Goal: Find specific page/section: Find specific page/section

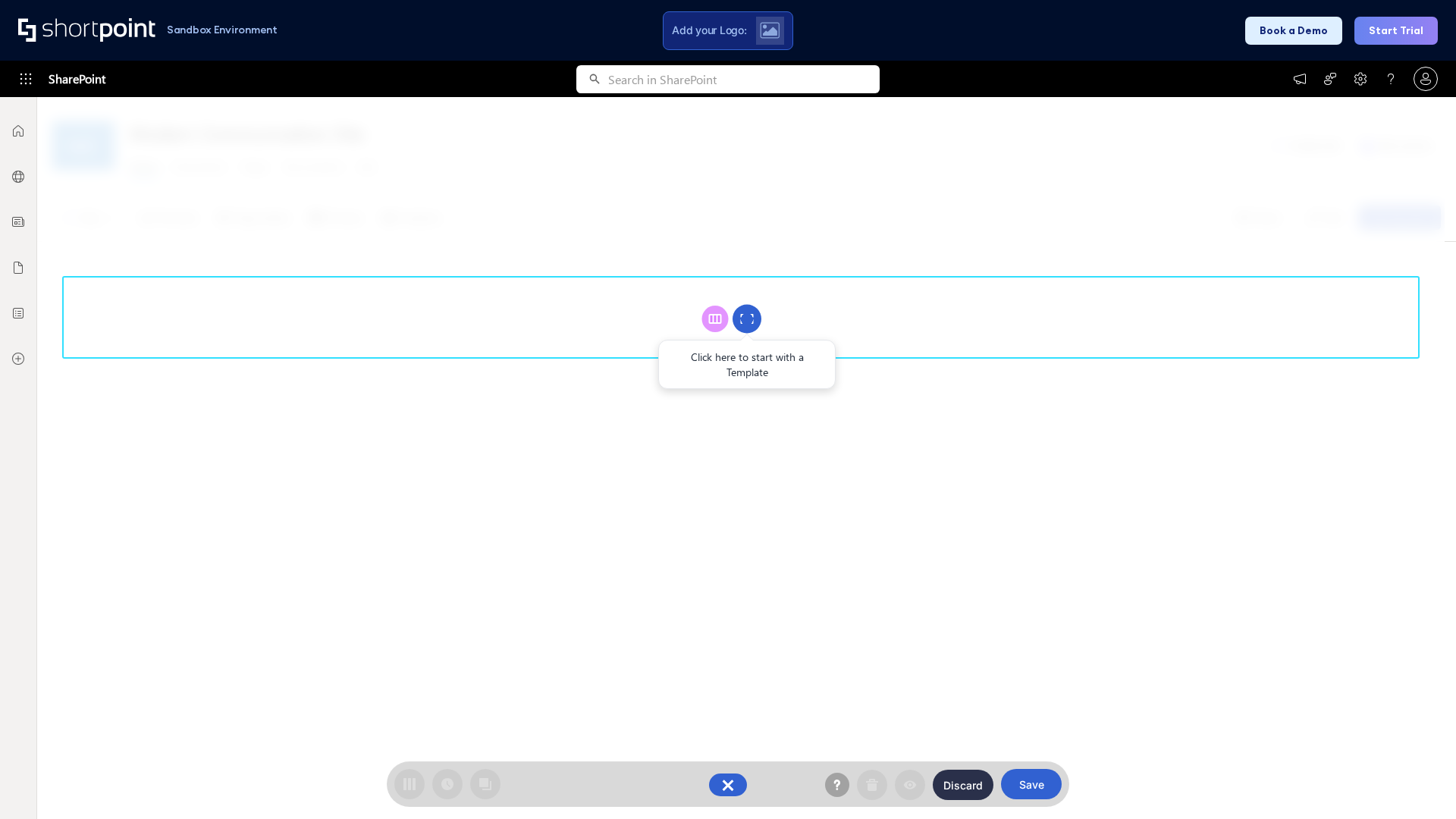
click at [747, 319] on circle at bounding box center [746, 319] width 29 height 29
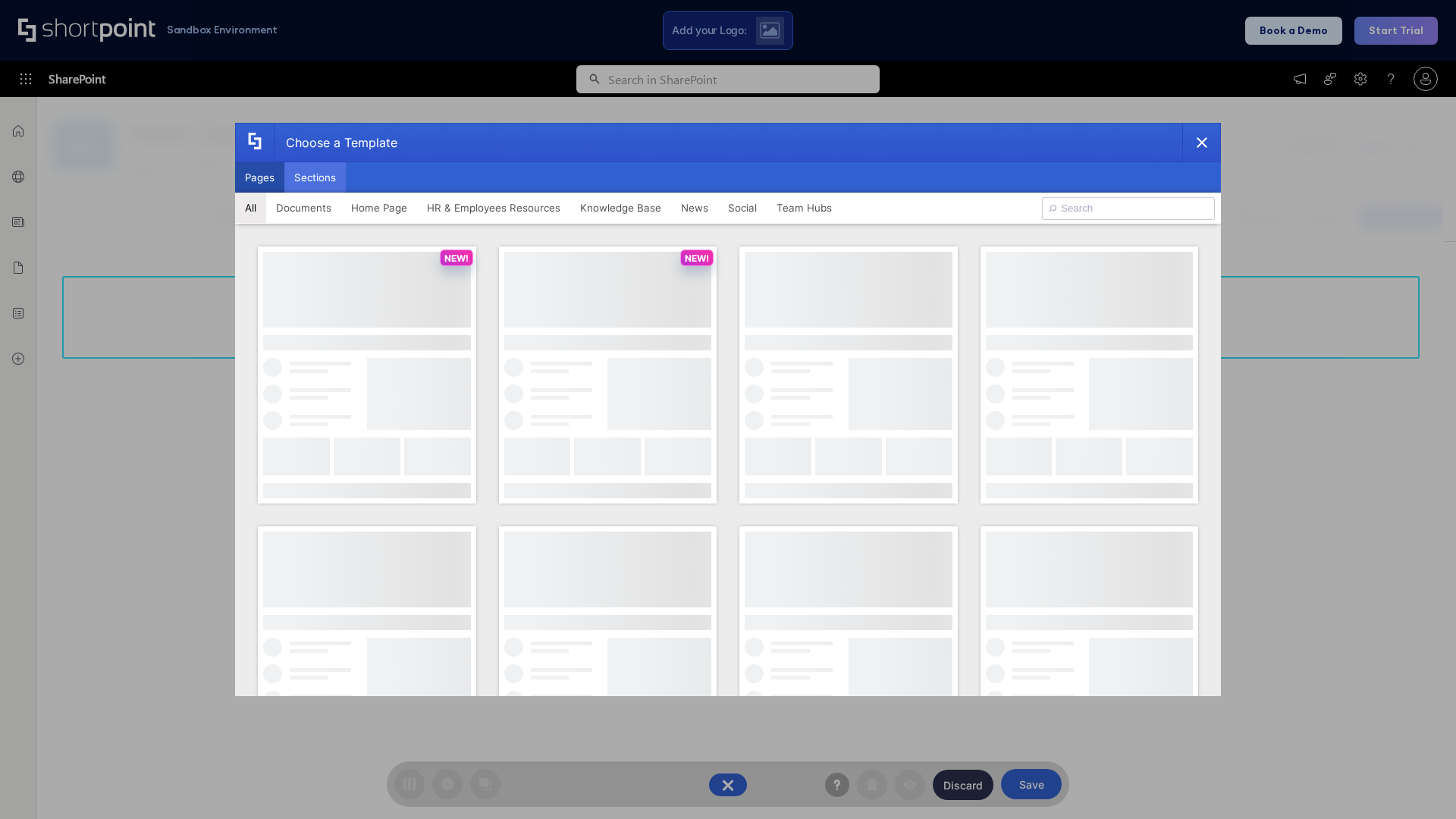
click at [314, 178] on button "Sections" at bounding box center [314, 177] width 61 height 30
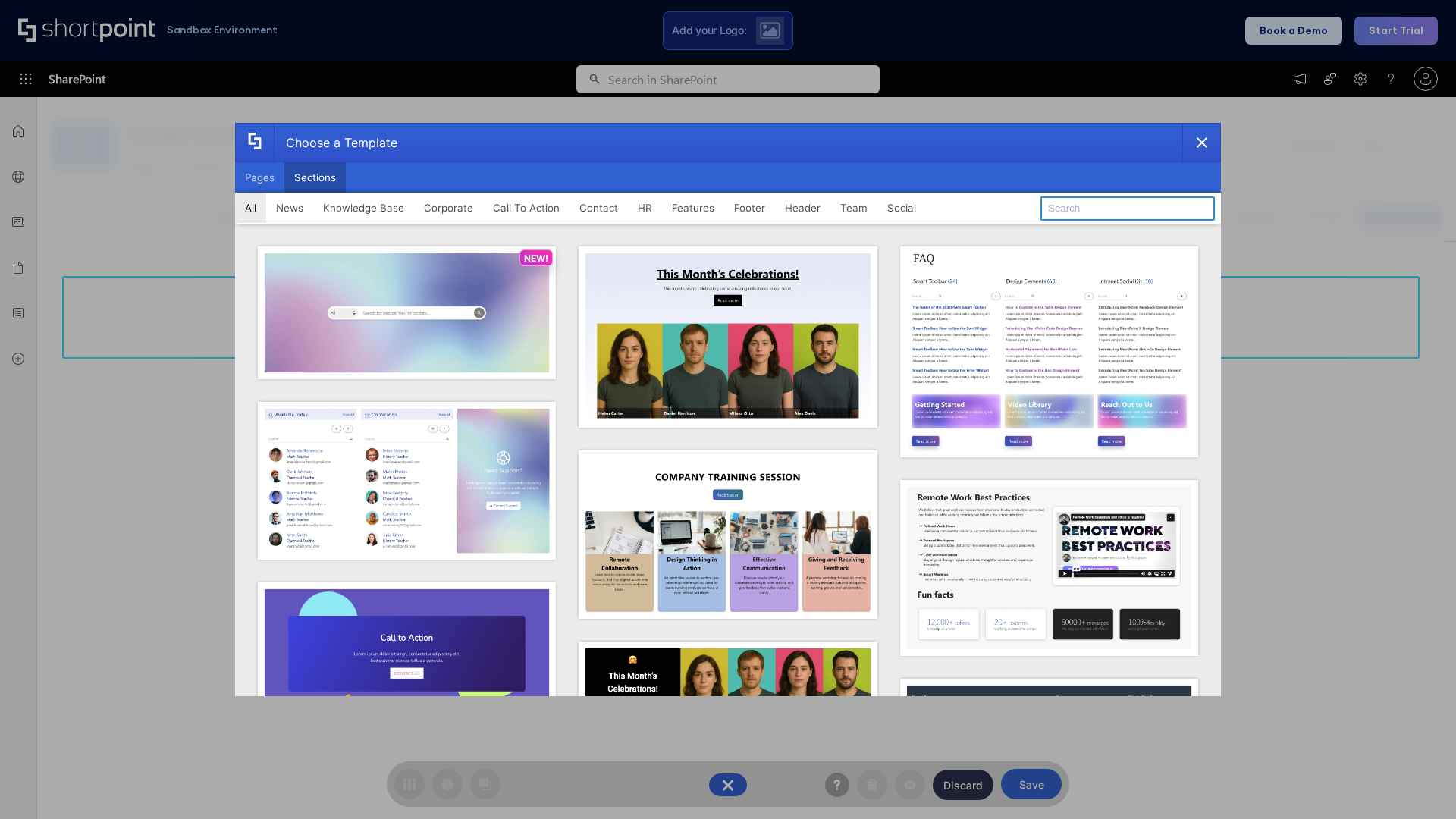
type input "News Kit 1"
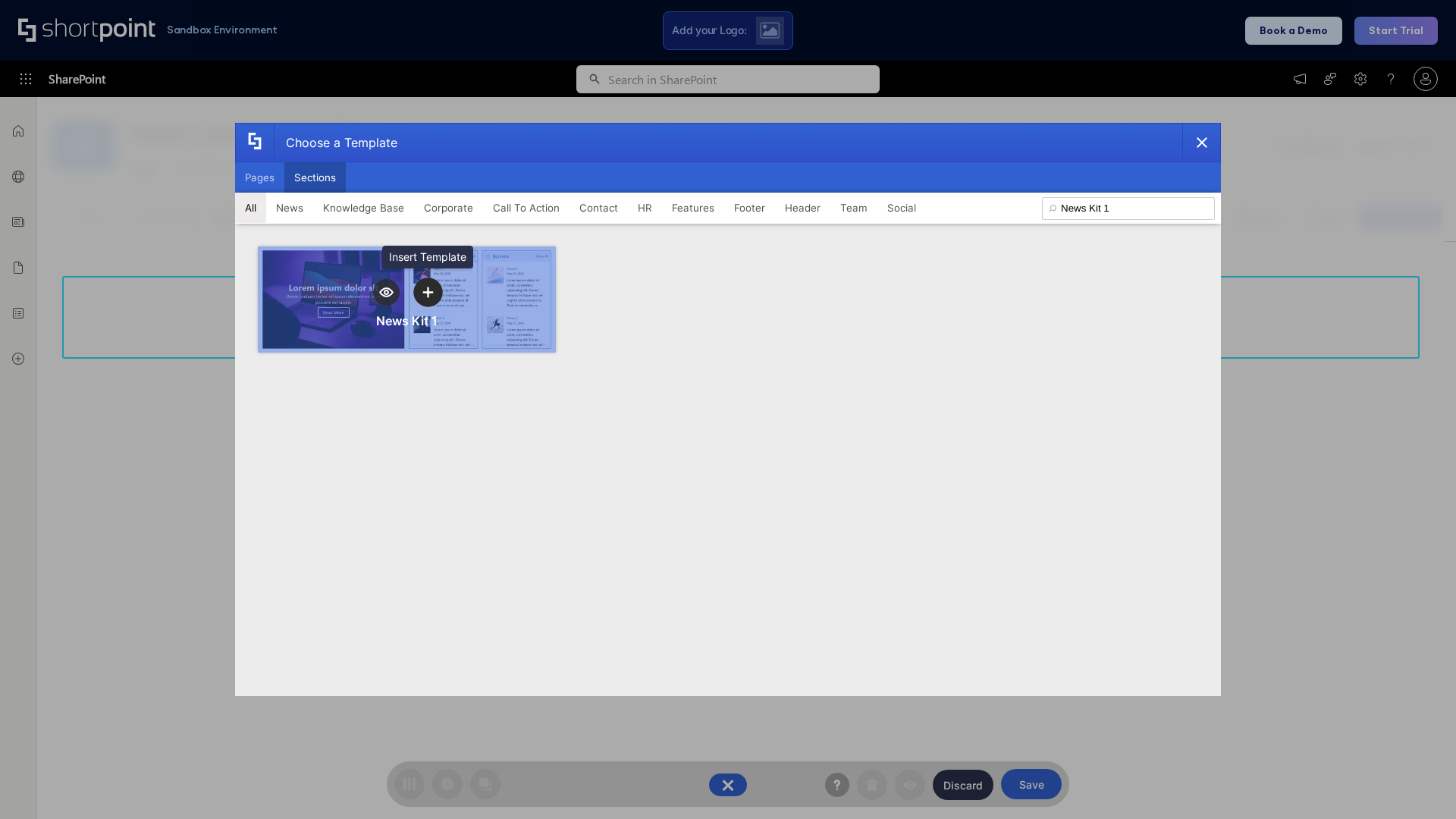
click at [427, 292] on icon "template selector" at bounding box center [427, 292] width 11 height 11
